Goal: Transaction & Acquisition: Book appointment/travel/reservation

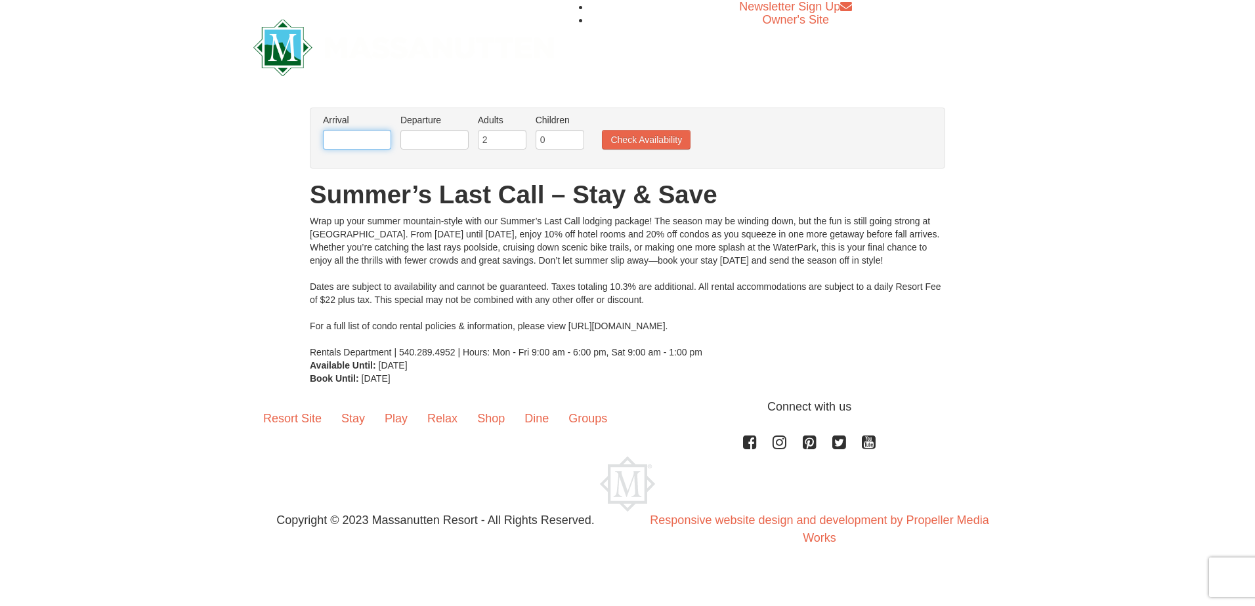
click at [344, 140] on input "text" at bounding box center [357, 140] width 68 height 20
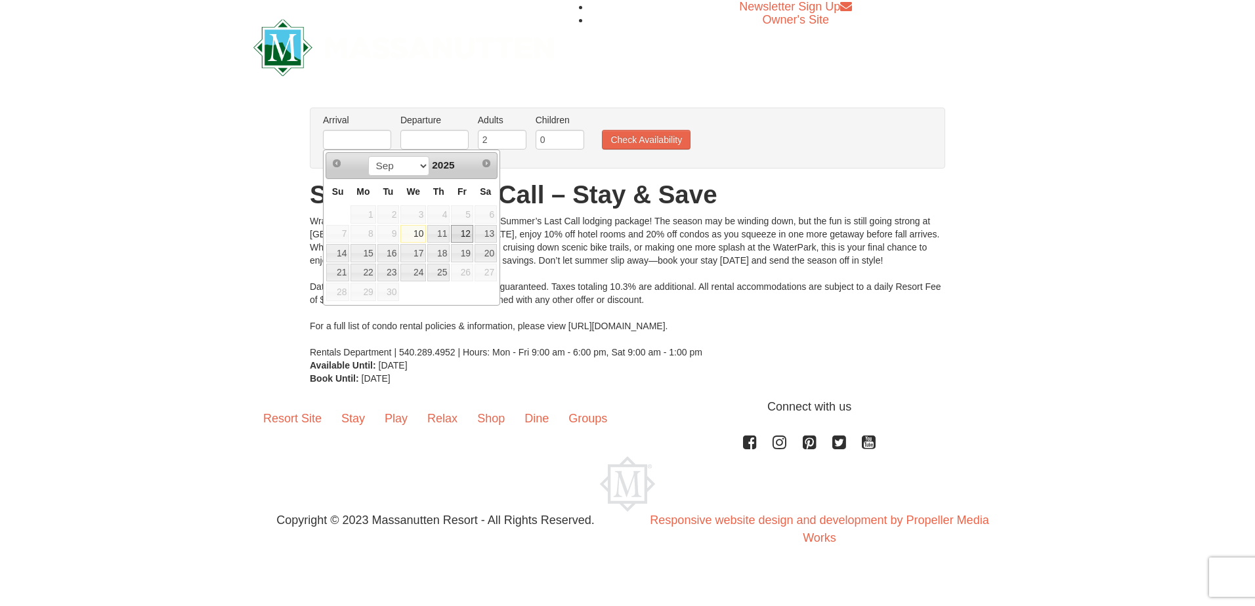
click at [464, 230] on link "12" at bounding box center [462, 234] width 22 height 18
type input "[DATE]"
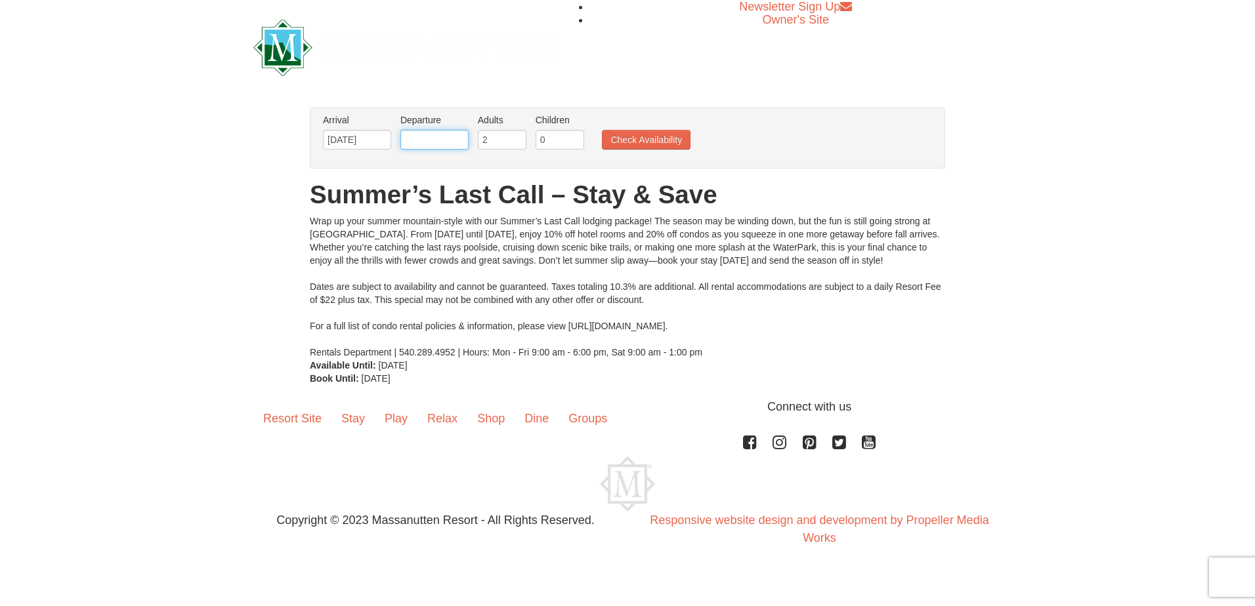
click at [425, 137] on input "text" at bounding box center [434, 140] width 68 height 20
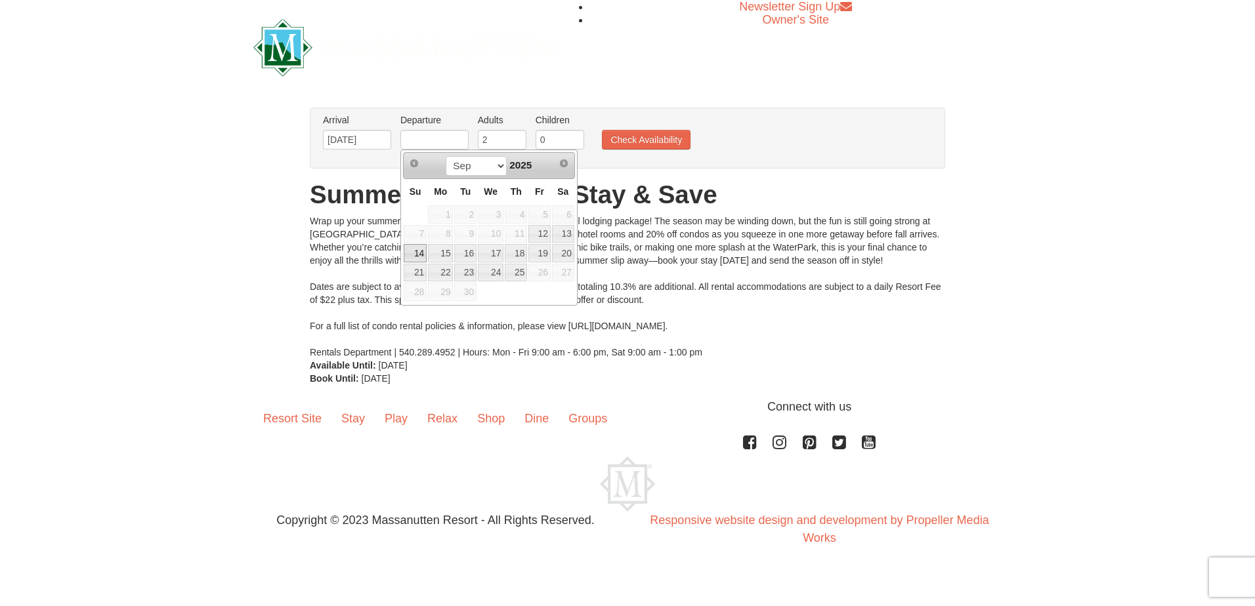
click at [412, 250] on link "14" at bounding box center [415, 253] width 23 height 18
type input "[DATE]"
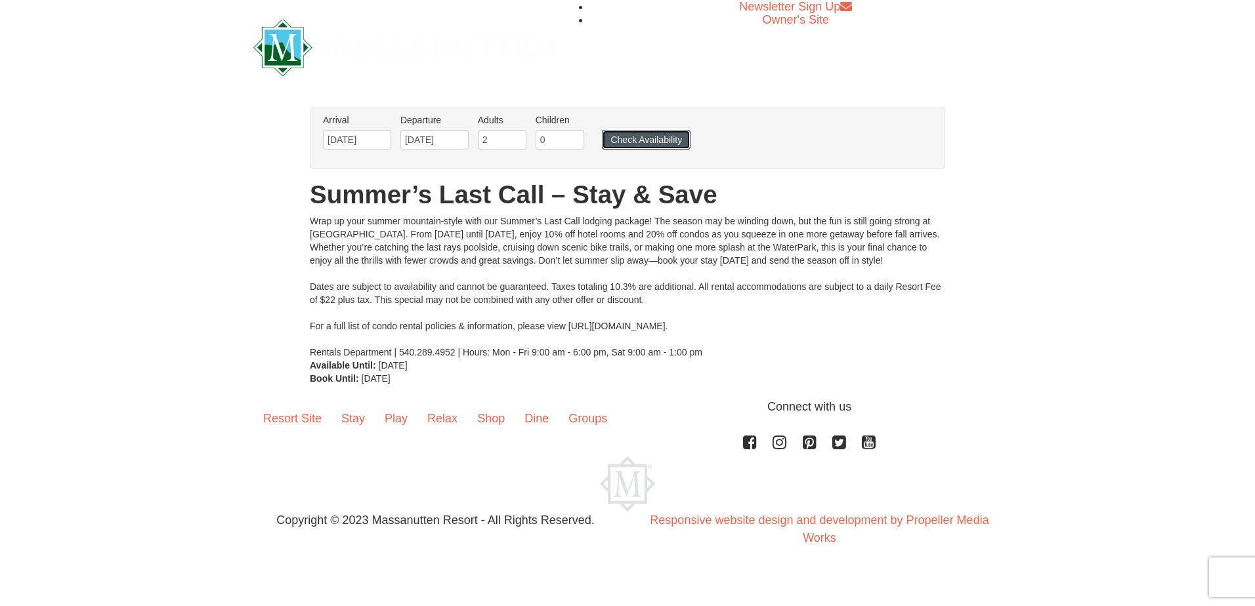
click at [633, 144] on button "Check Availability" at bounding box center [646, 140] width 89 height 20
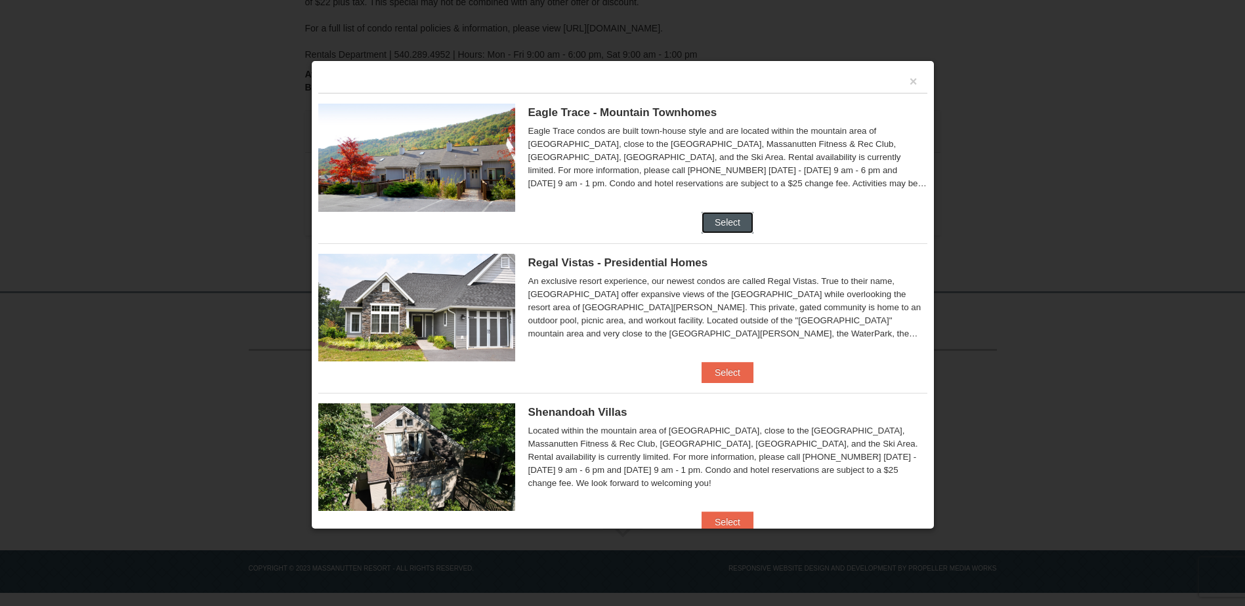
click at [721, 219] on button "Select" at bounding box center [728, 222] width 52 height 21
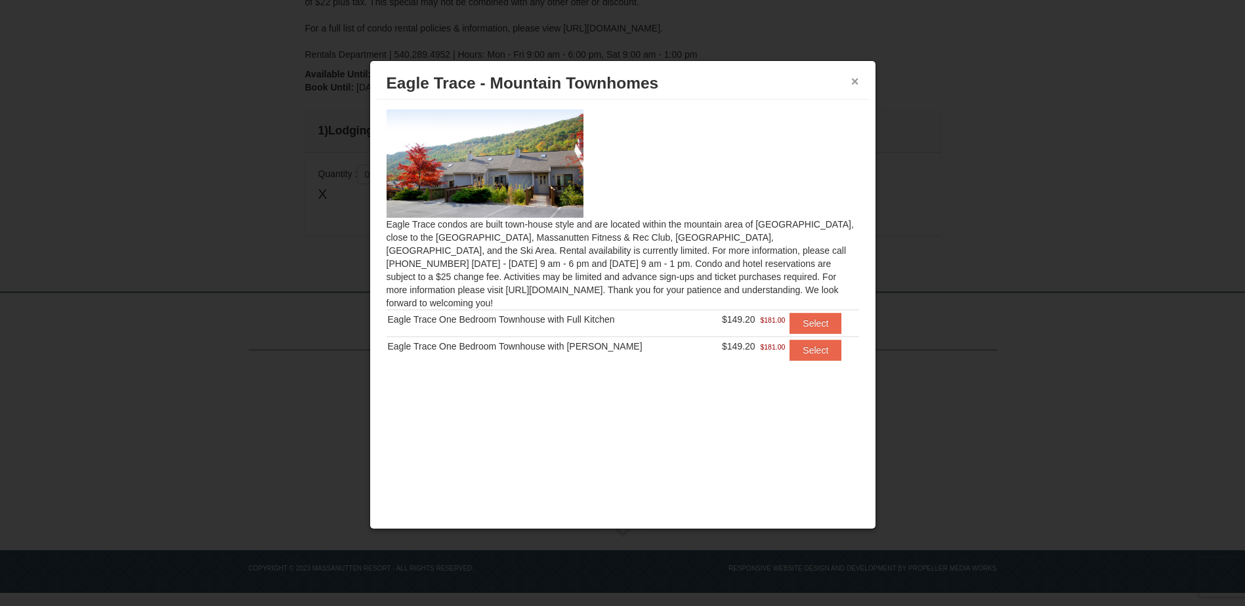
click at [851, 79] on button "×" at bounding box center [855, 81] width 8 height 13
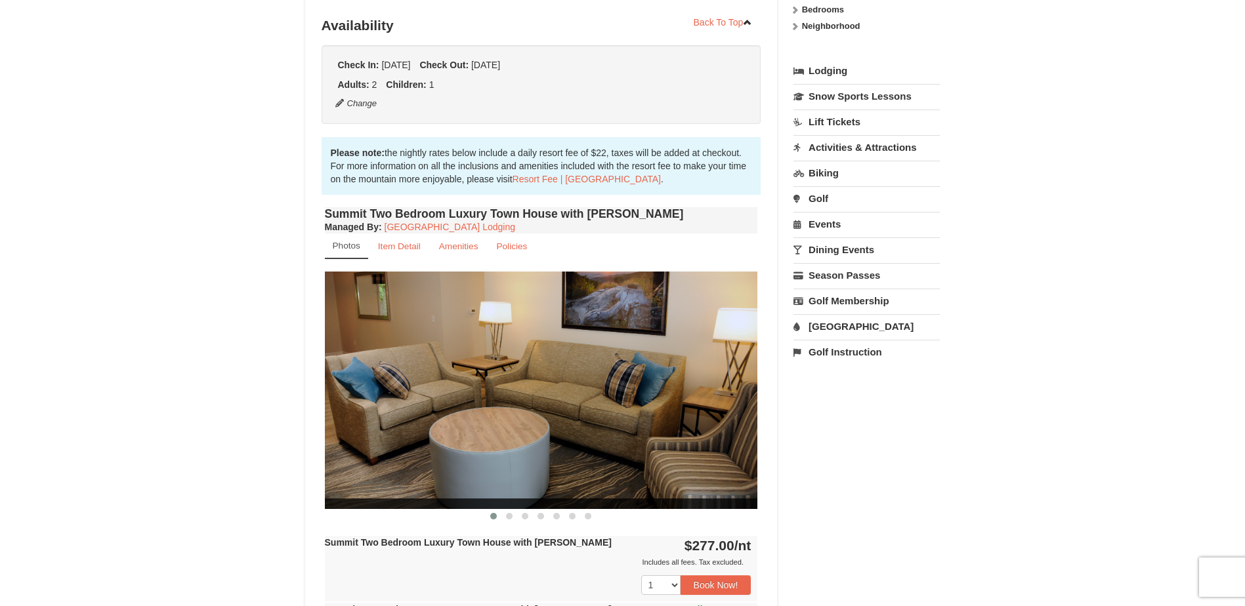
scroll to position [263, 0]
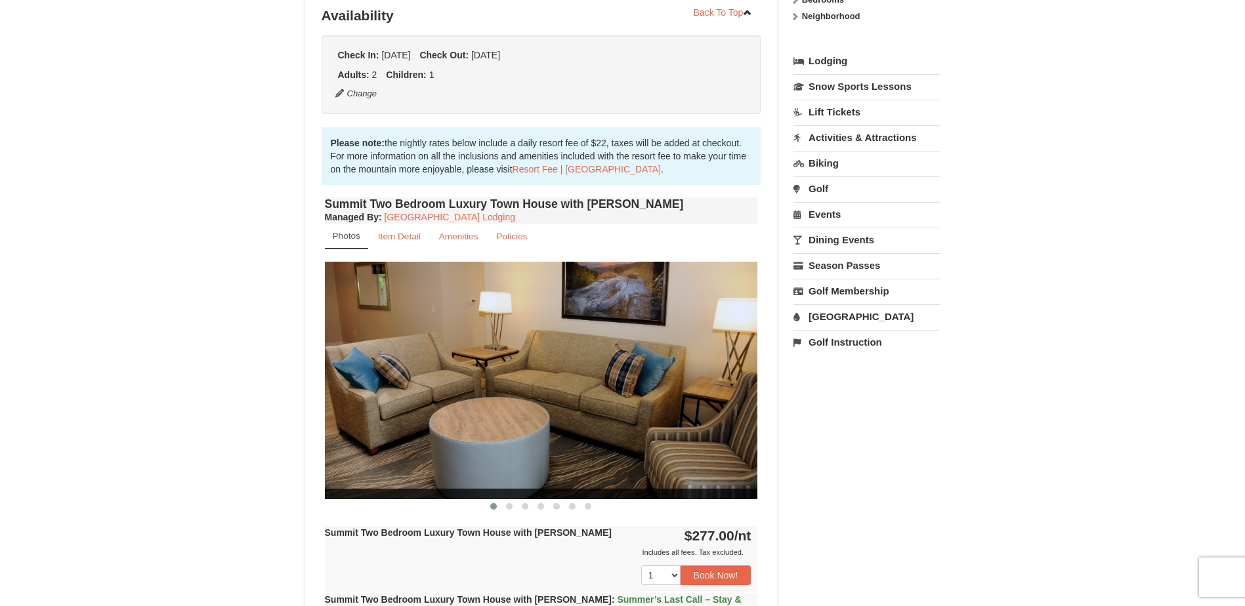
click at [575, 387] on img at bounding box center [541, 380] width 433 height 237
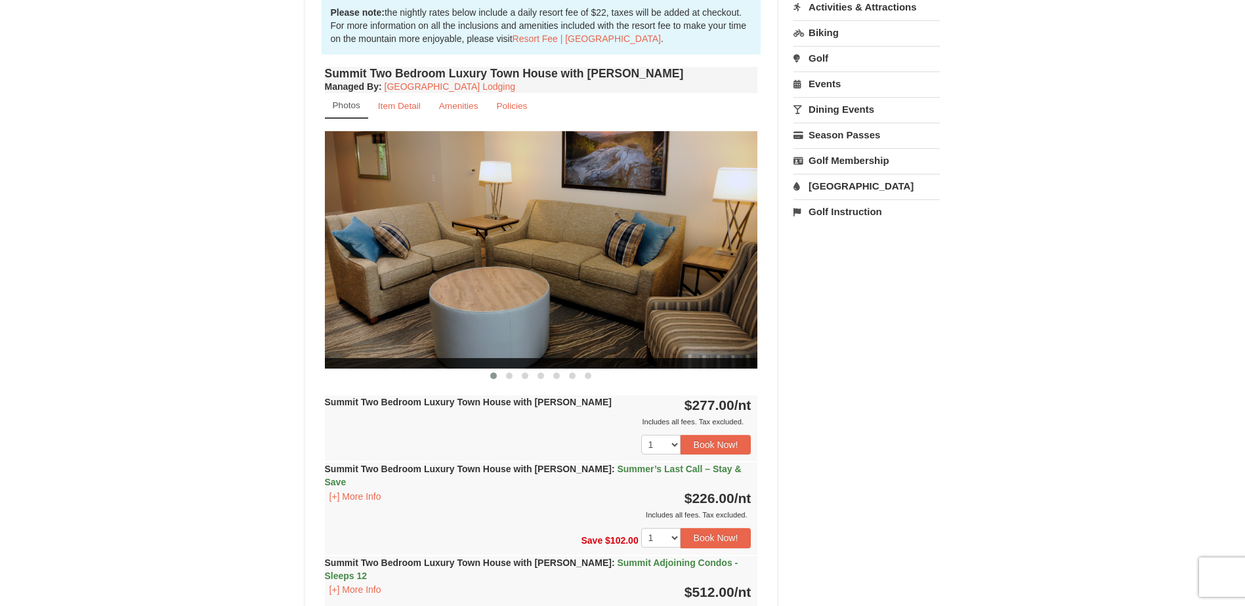
scroll to position [394, 0]
click at [354, 489] on button "[+] More Info" at bounding box center [355, 496] width 61 height 14
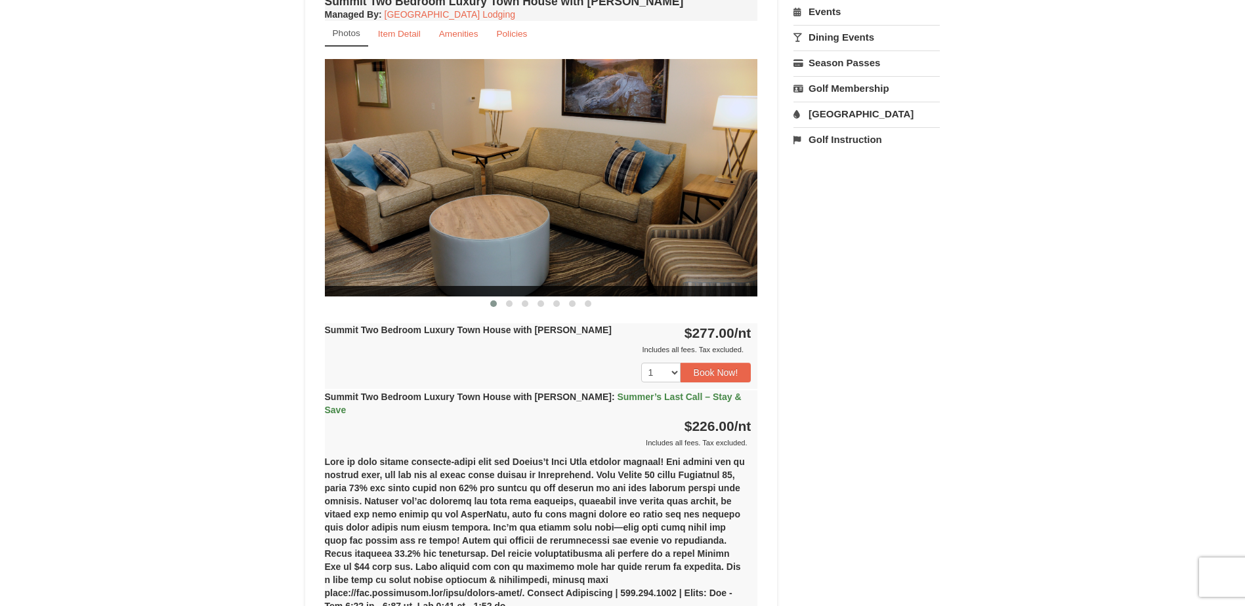
scroll to position [459, 0]
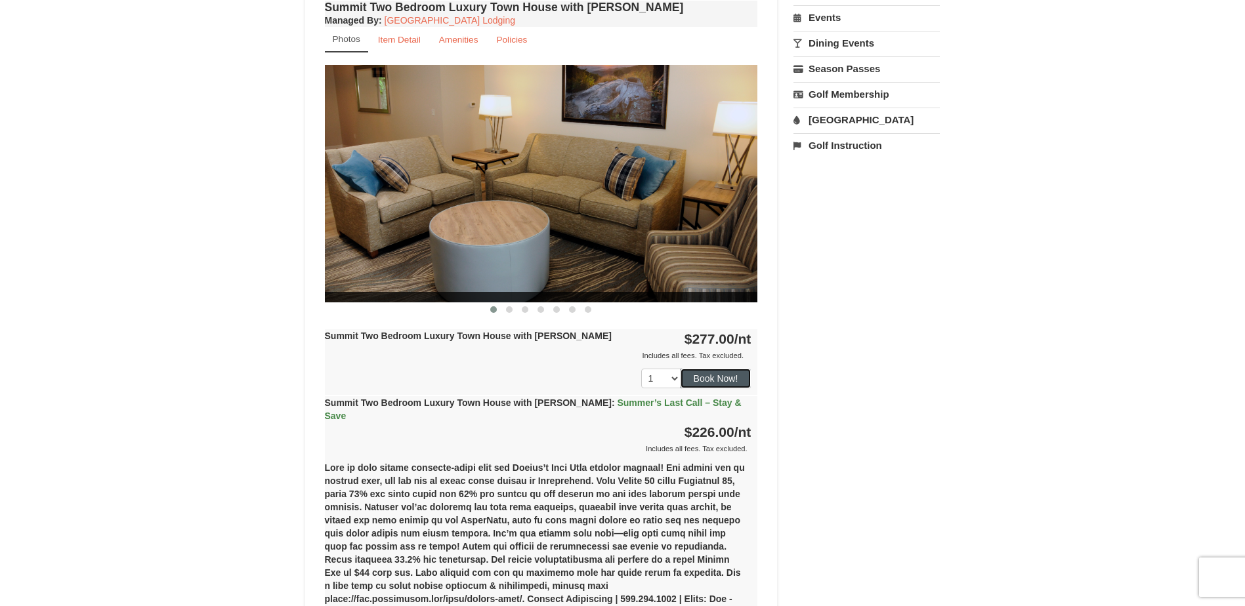
click at [723, 379] on button "Book Now!" at bounding box center [716, 379] width 71 height 20
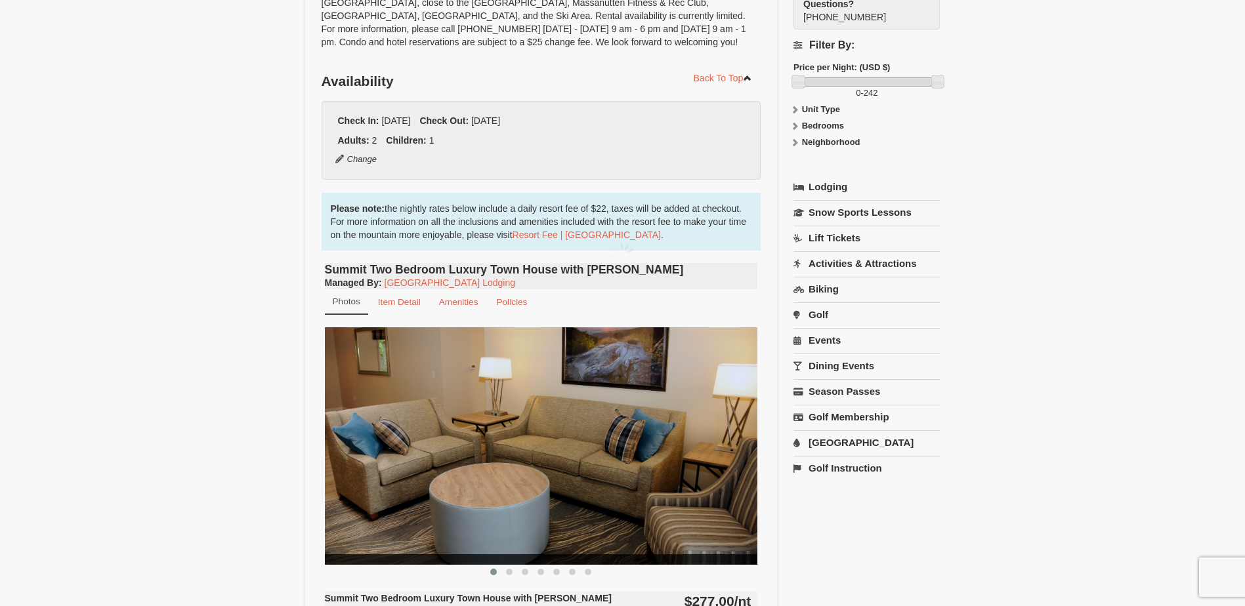
scroll to position [115, 0]
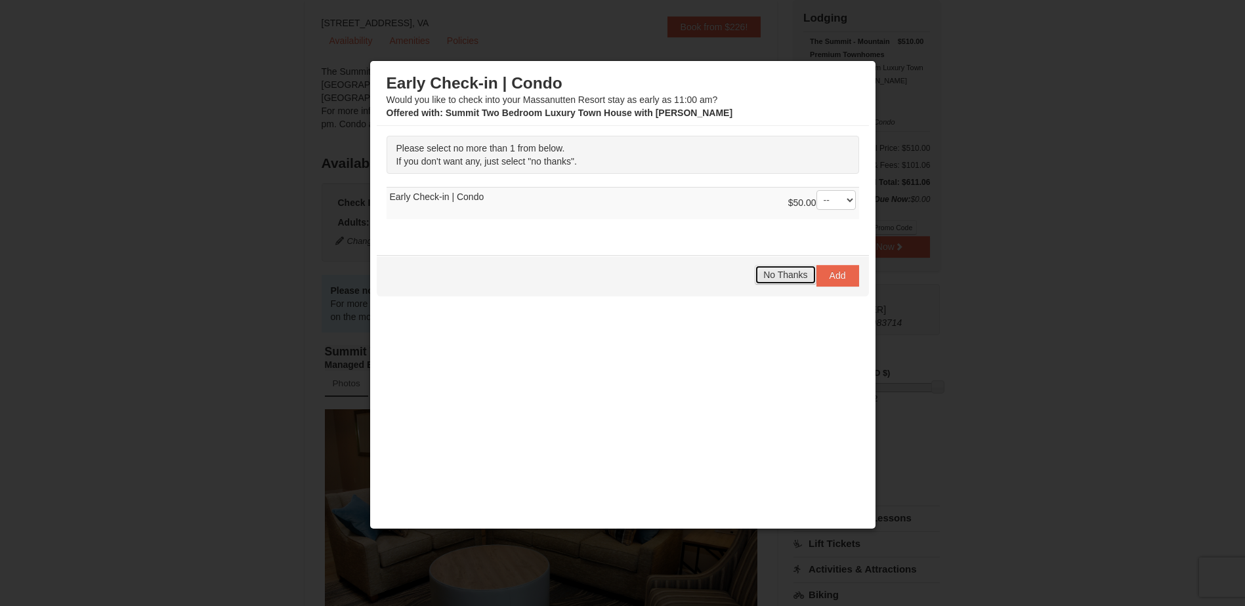
click at [775, 276] on span "No Thanks" at bounding box center [785, 275] width 44 height 11
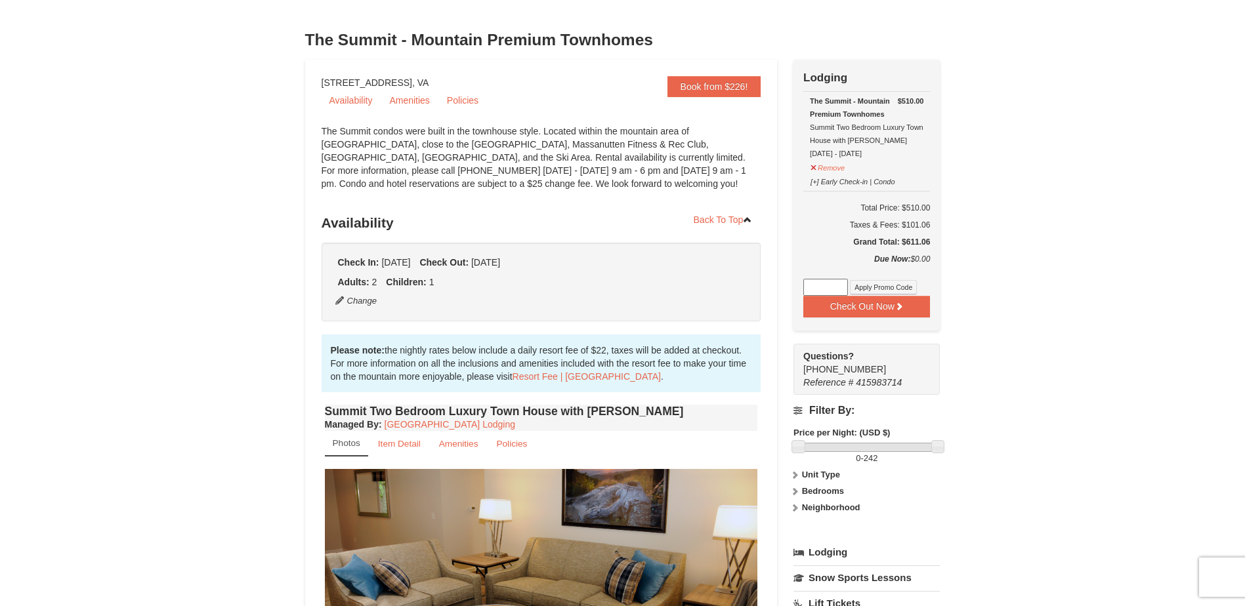
scroll to position [49, 0]
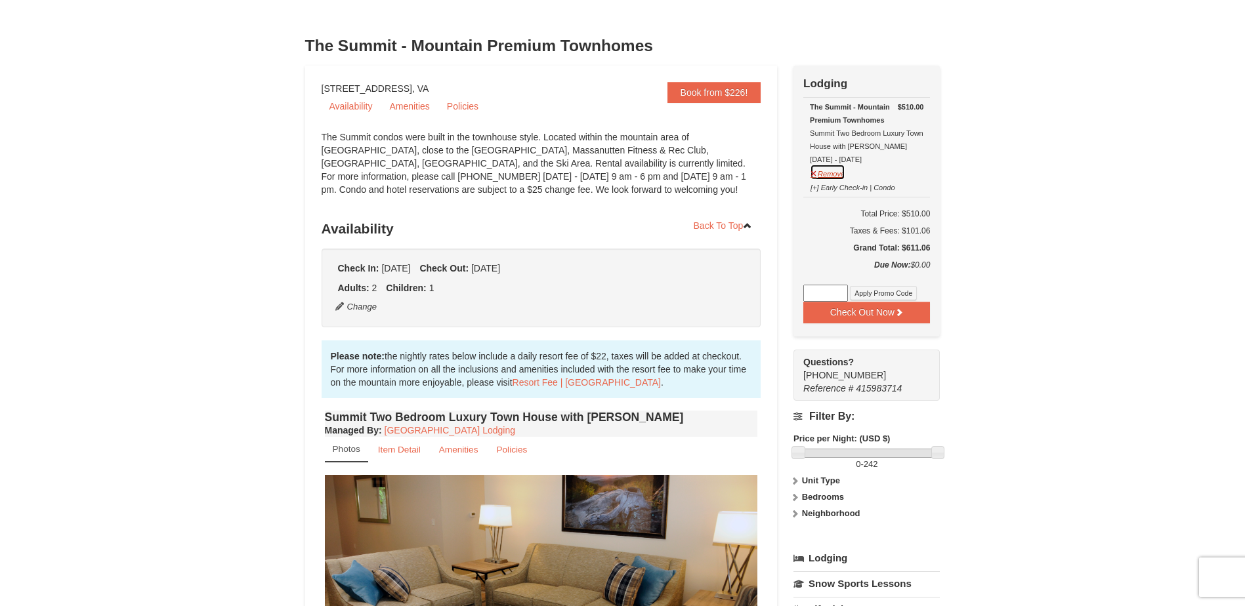
click at [816, 175] on button "Remove" at bounding box center [827, 172] width 35 height 16
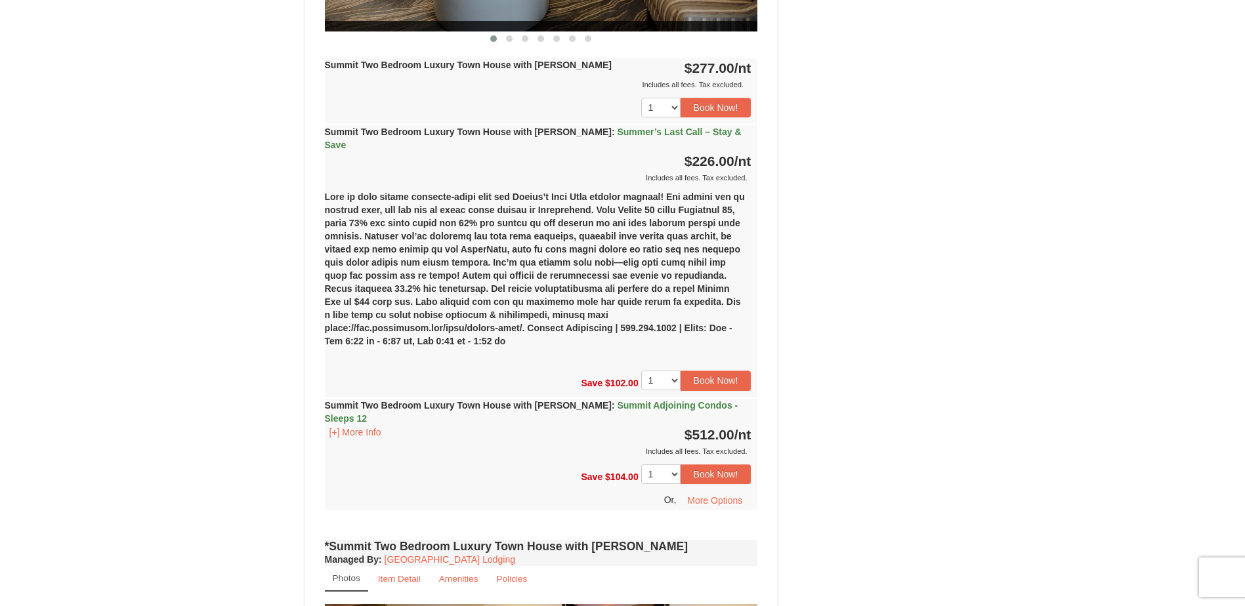
scroll to position [722, 0]
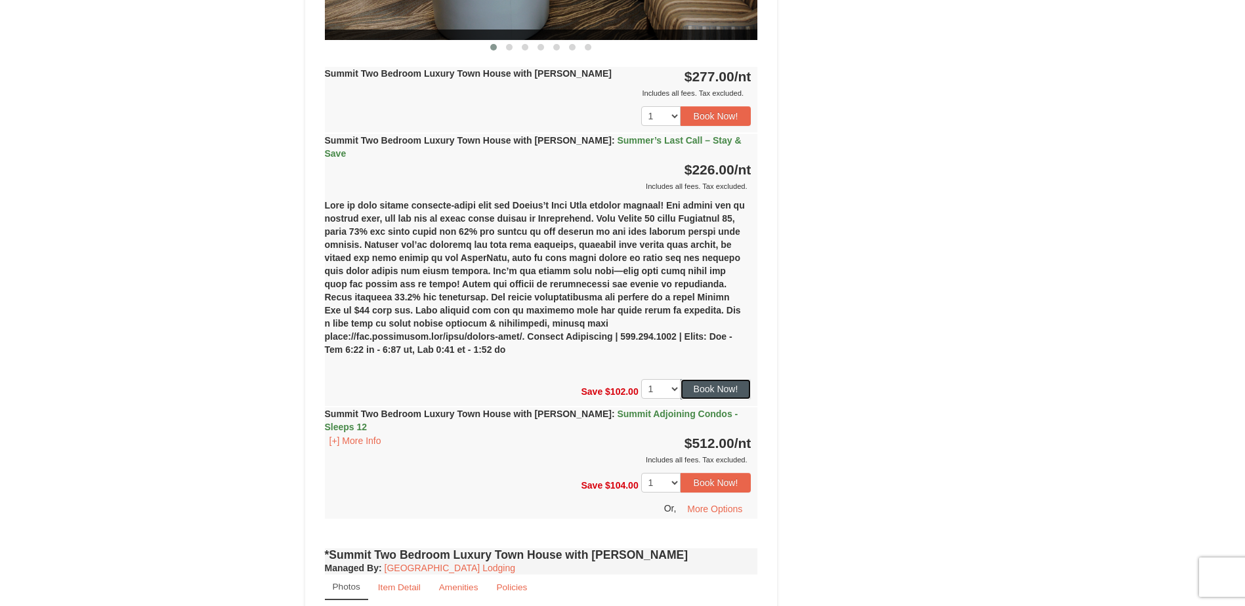
click at [706, 379] on button "Book Now!" at bounding box center [716, 389] width 71 height 20
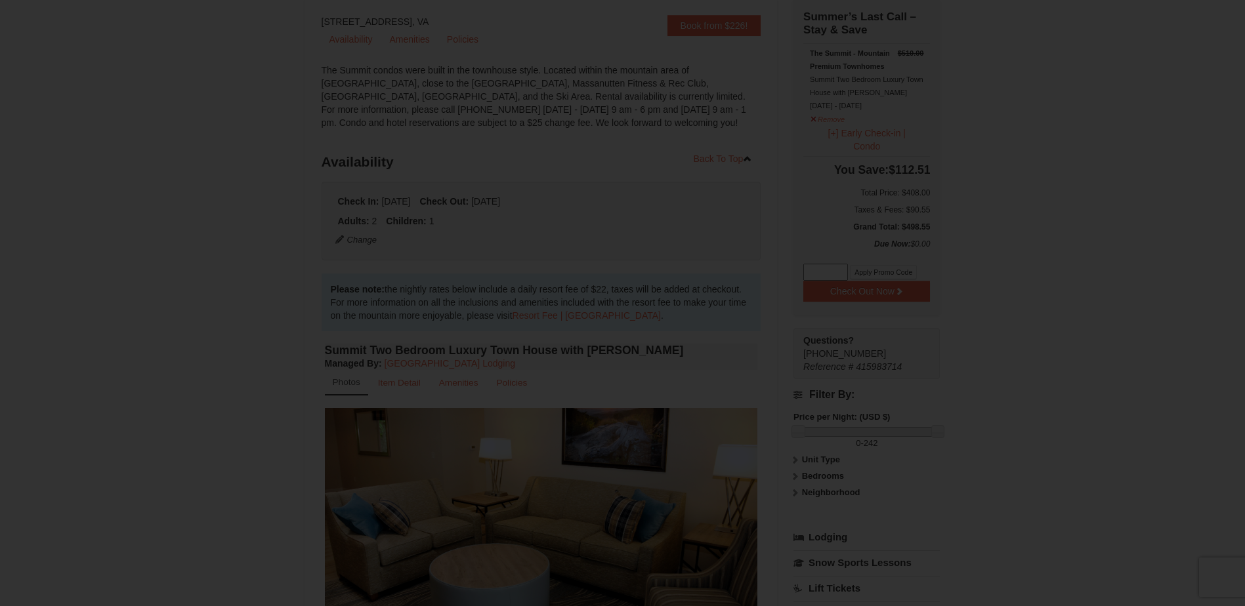
scroll to position [115, 0]
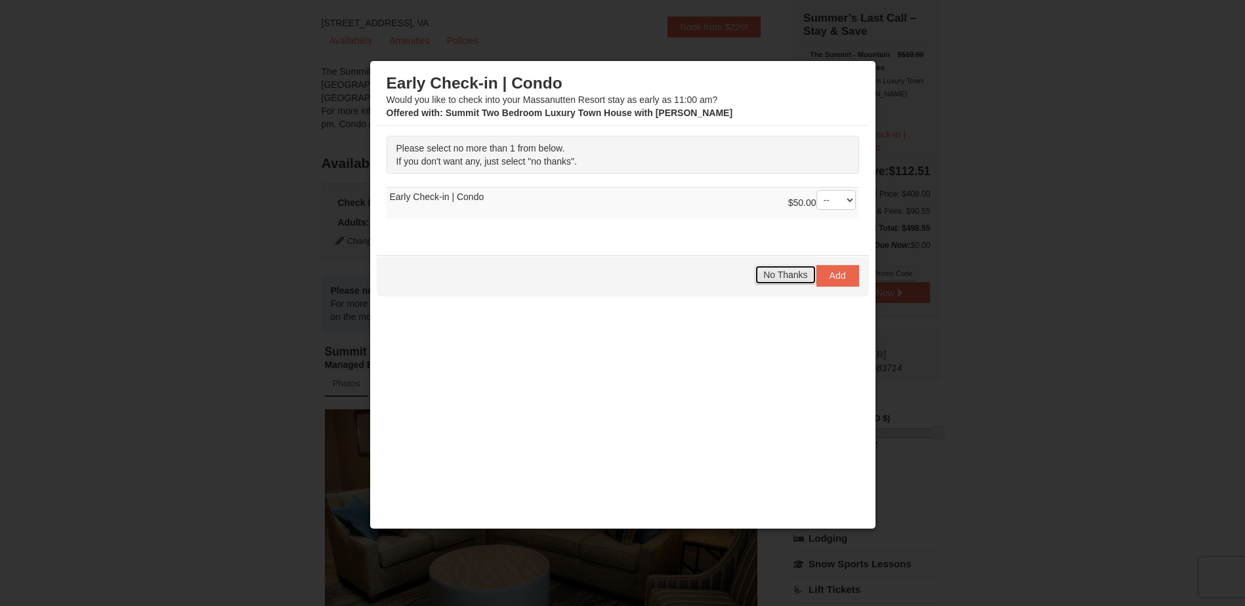
click at [772, 276] on span "No Thanks" at bounding box center [785, 275] width 44 height 11
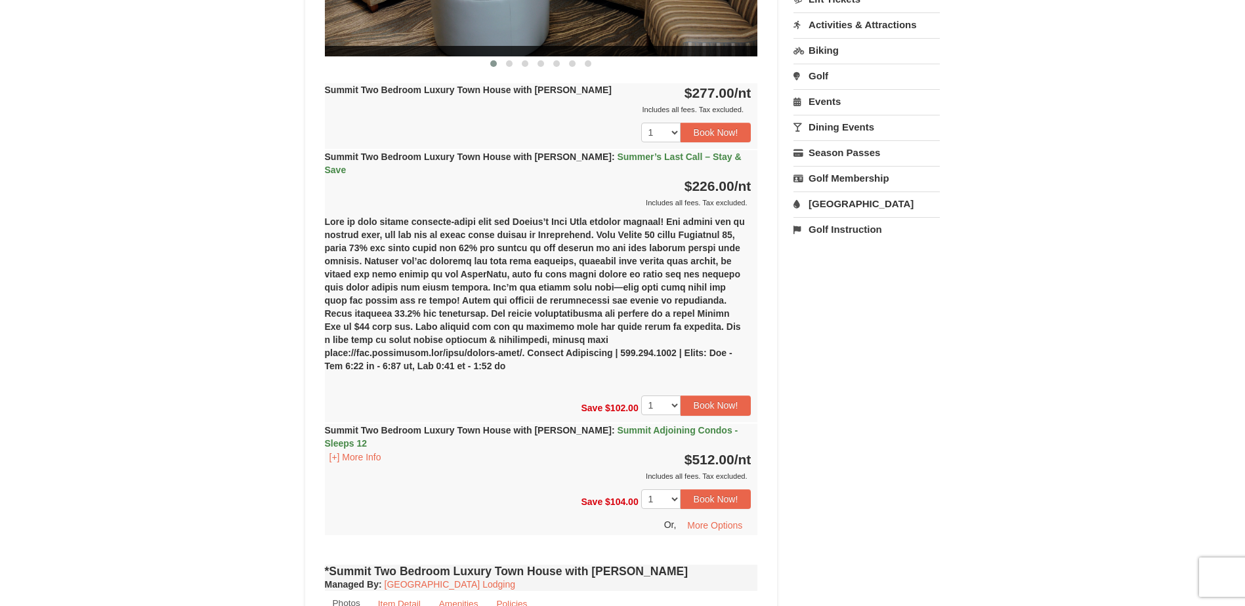
scroll to position [722, 0]
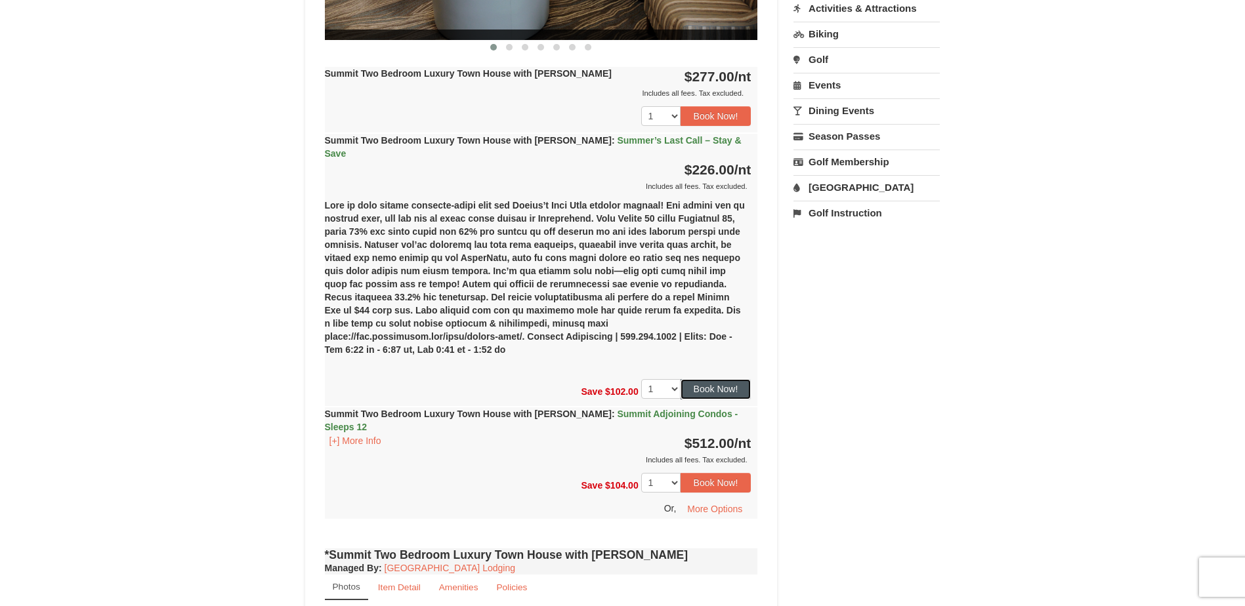
click at [716, 379] on button "Book Now!" at bounding box center [716, 389] width 71 height 20
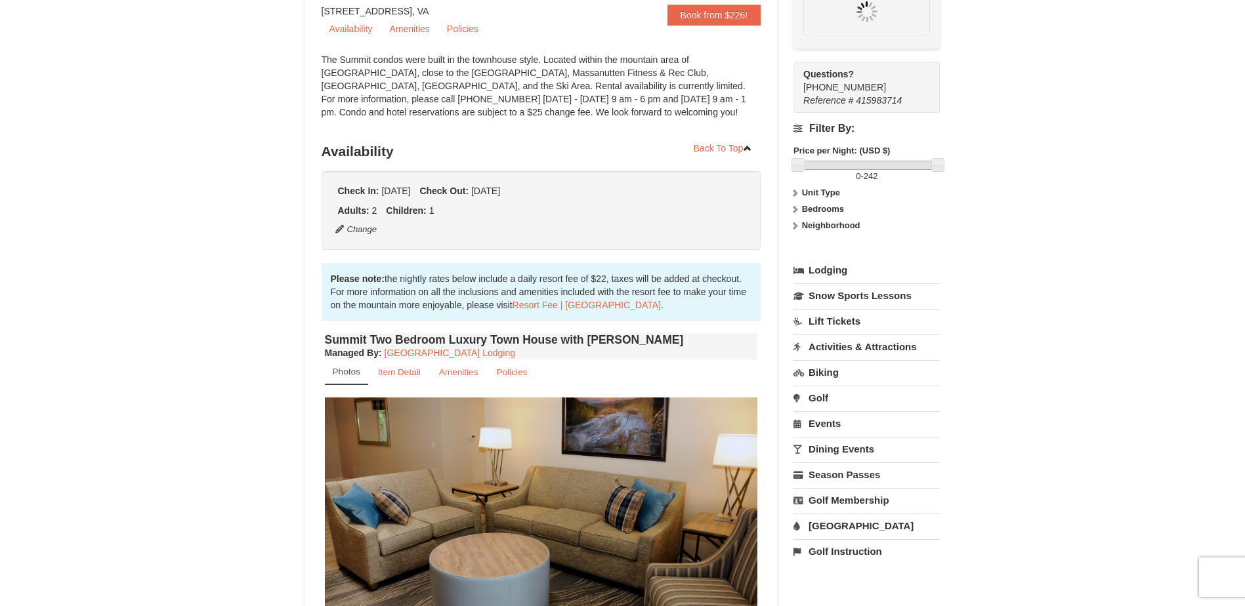
scroll to position [115, 0]
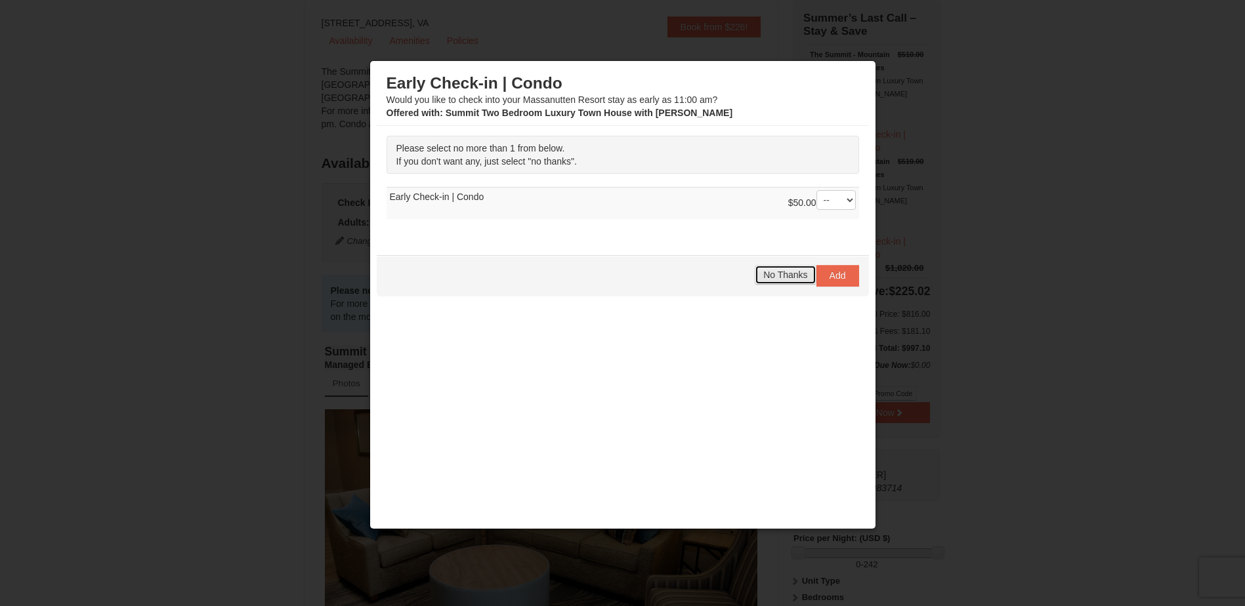
drag, startPoint x: 770, startPoint y: 276, endPoint x: 806, endPoint y: 273, distance: 36.2
click at [769, 276] on span "No Thanks" at bounding box center [785, 275] width 44 height 11
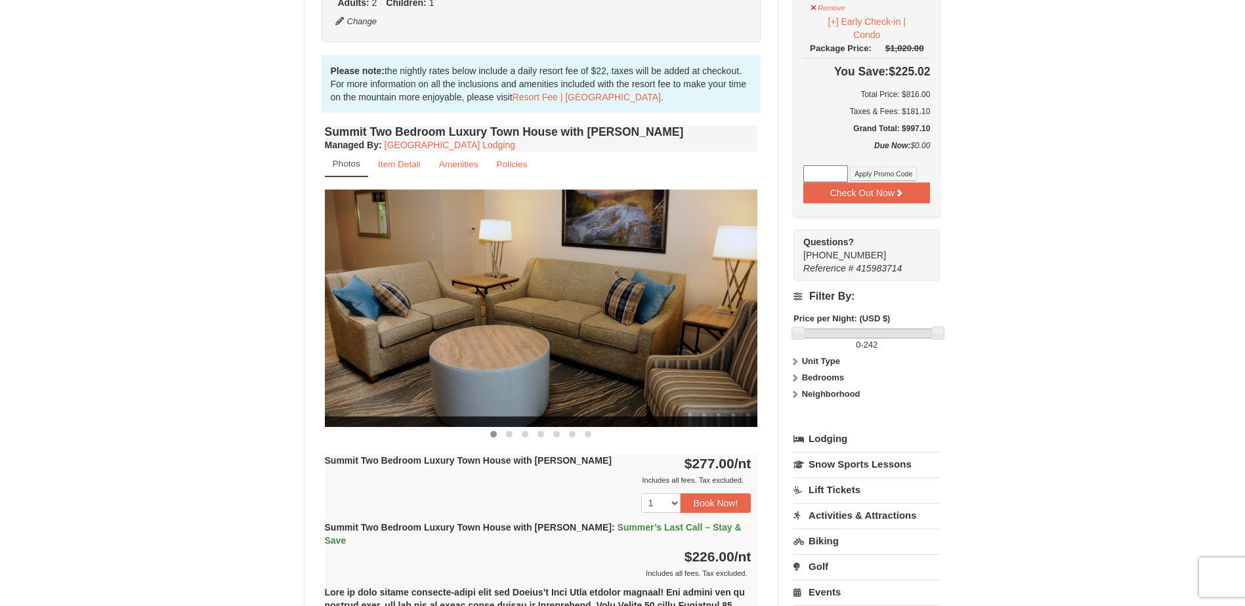
scroll to position [312, 0]
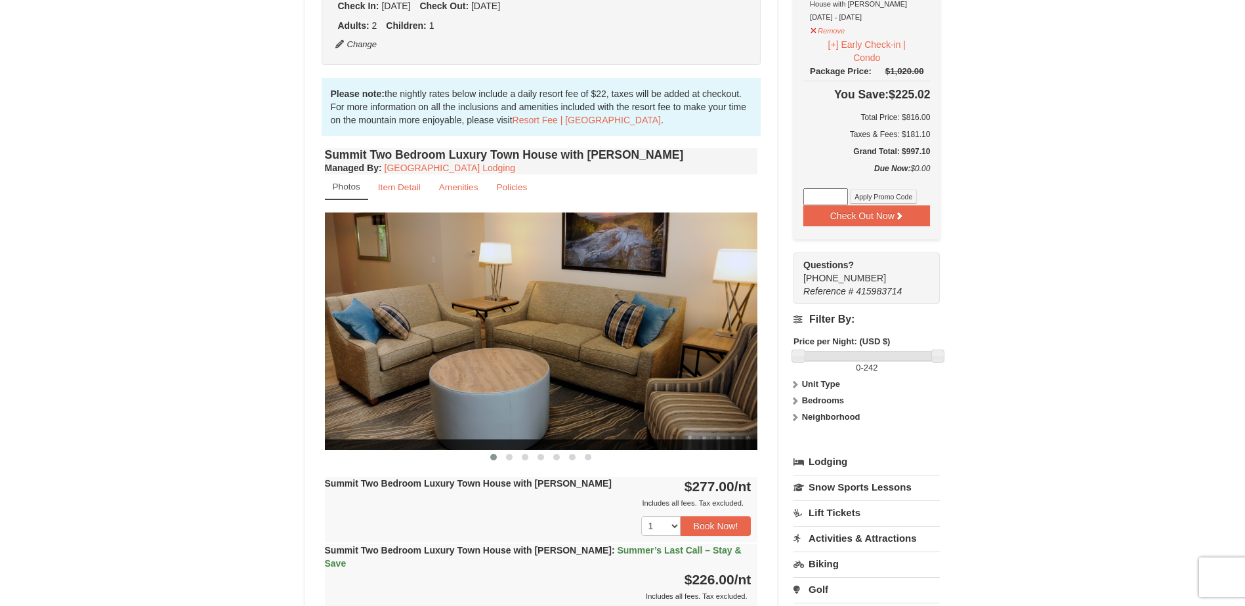
click at [814, 401] on strong "Bedrooms" at bounding box center [823, 401] width 42 height 10
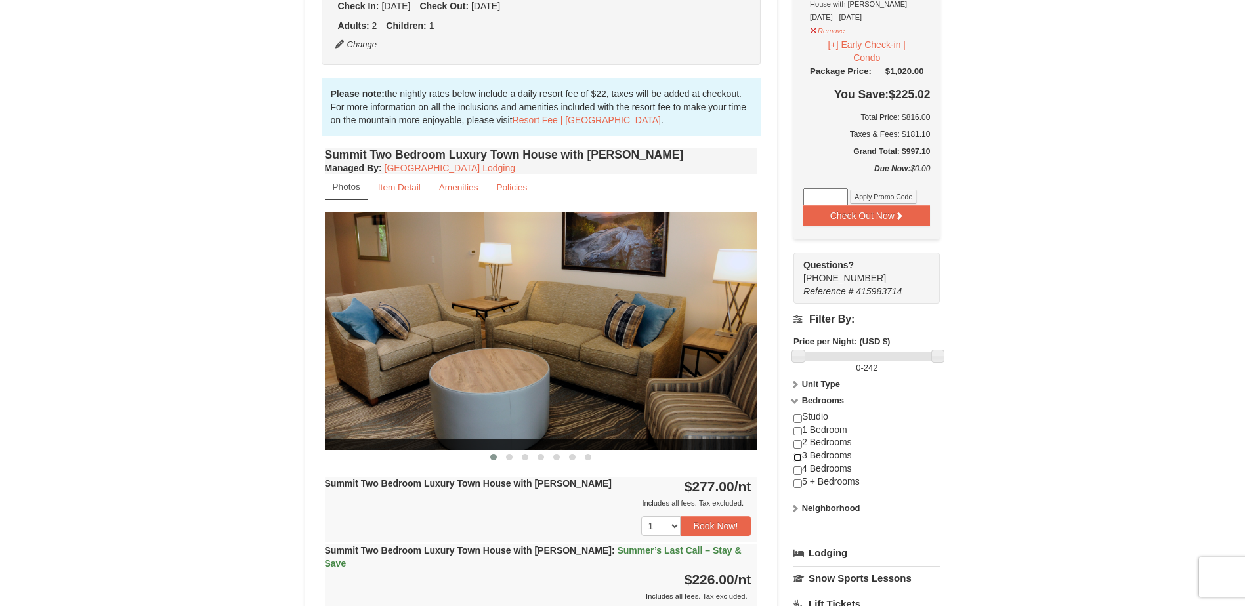
click at [799, 459] on input "checkbox" at bounding box center [798, 458] width 9 height 9
checkbox input "true"
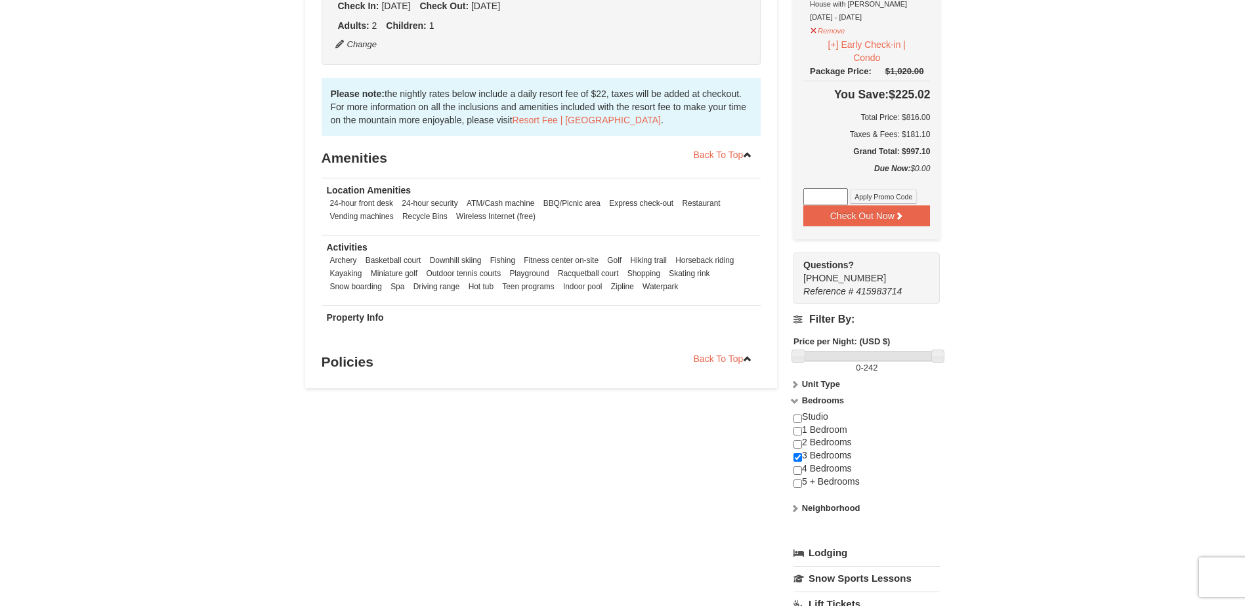
click at [473, 468] on div "Book from $226! [STREET_ADDRESS], VA Availability Amenities Policies ‹ › Back T…" at bounding box center [622, 331] width 635 height 1057
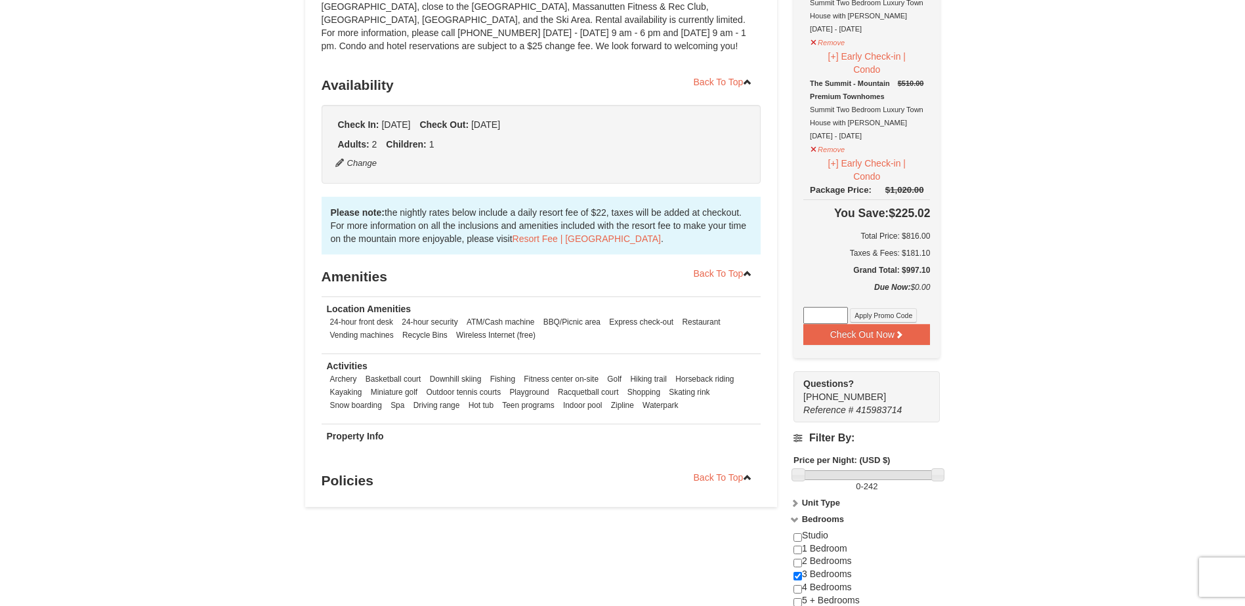
scroll to position [197, 0]
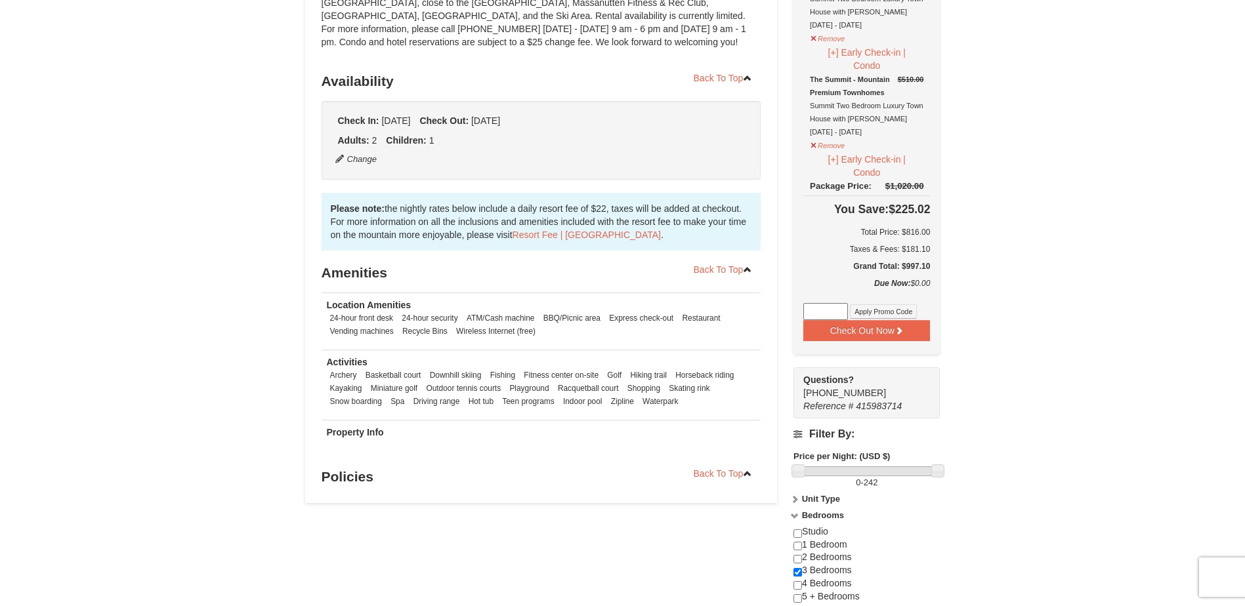
click at [830, 459] on strong "Price per Night: (USD $)" at bounding box center [842, 457] width 96 height 10
drag, startPoint x: 798, startPoint y: 474, endPoint x: 832, endPoint y: 477, distance: 33.6
click at [832, 477] on link at bounding box center [832, 471] width 13 height 13
drag, startPoint x: 830, startPoint y: 474, endPoint x: 796, endPoint y: 481, distance: 34.9
click at [796, 481] on div "2 - 242" at bounding box center [867, 478] width 146 height 22
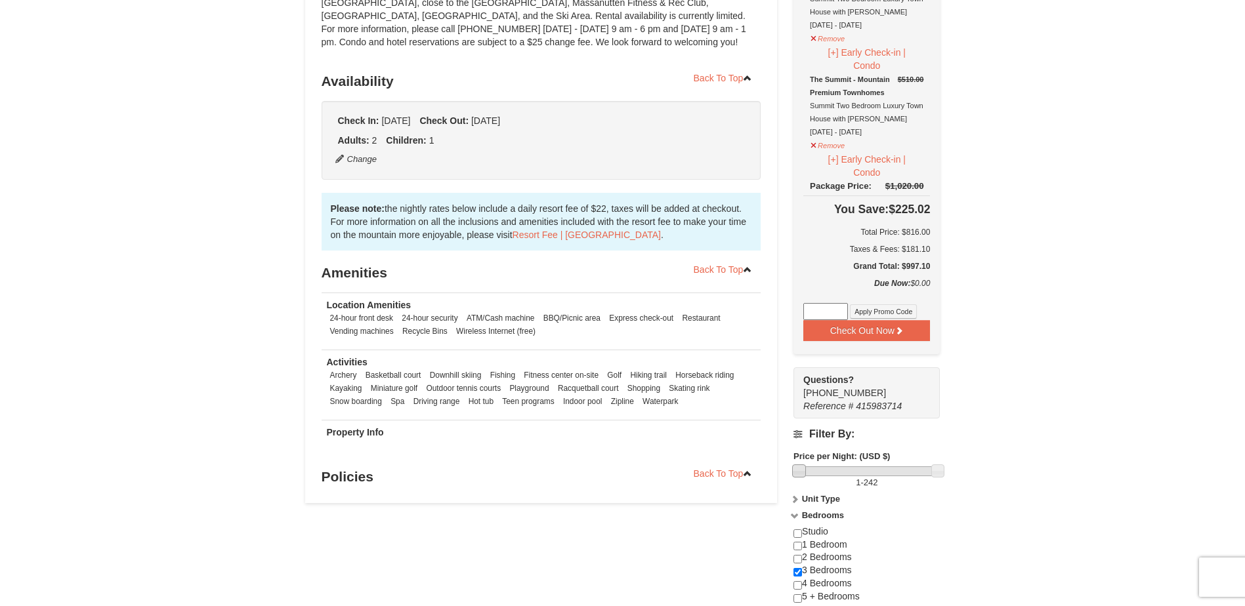
click at [1037, 466] on div "× The Summit - Mountain Premium Townhomes Book from $226! [STREET_ADDRESS], VA …" at bounding box center [622, 426] width 1245 height 1155
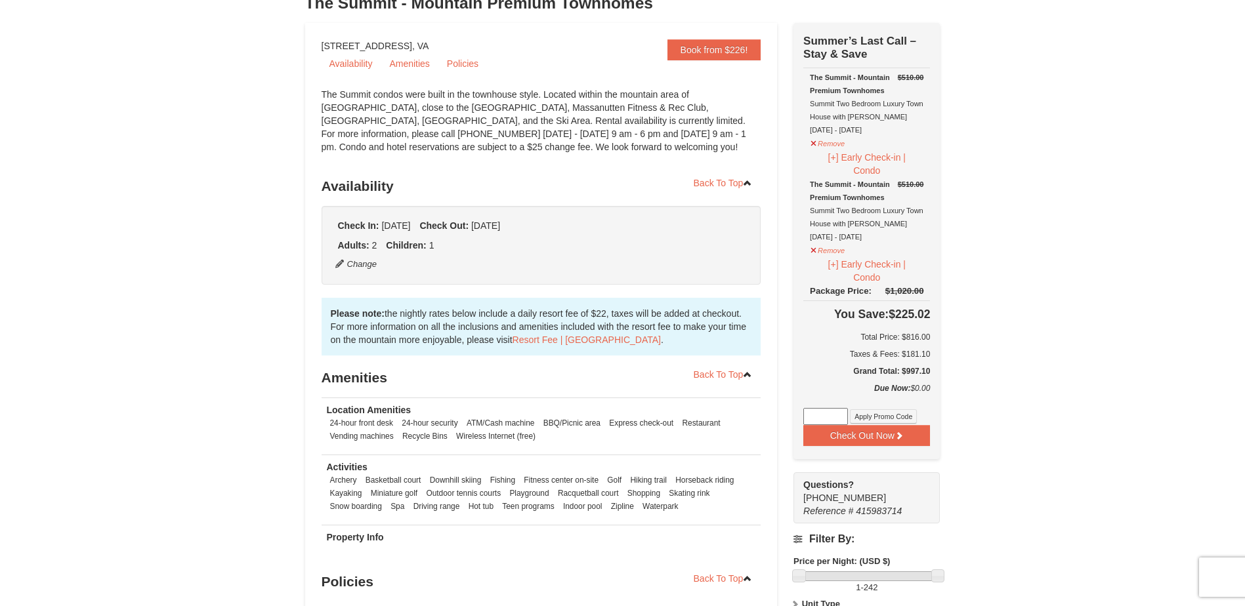
scroll to position [0, 0]
